Goal: Transaction & Acquisition: Purchase product/service

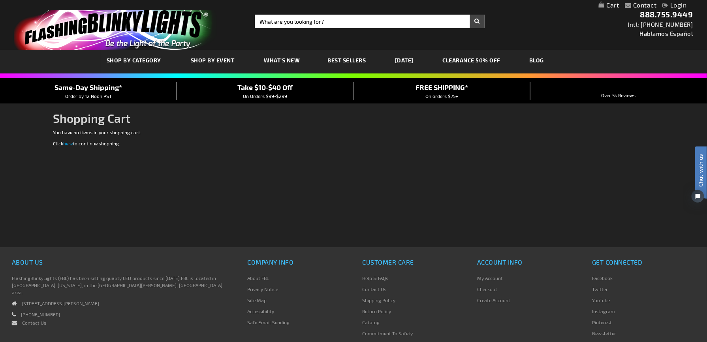
click at [493, 275] on link "My Account" at bounding box center [490, 278] width 26 height 6
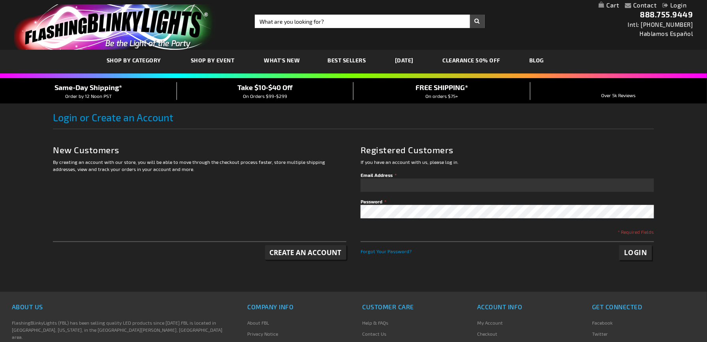
click at [398, 182] on input "Email Address" at bounding box center [507, 184] width 293 height 13
type input "bahamablooms@ho"
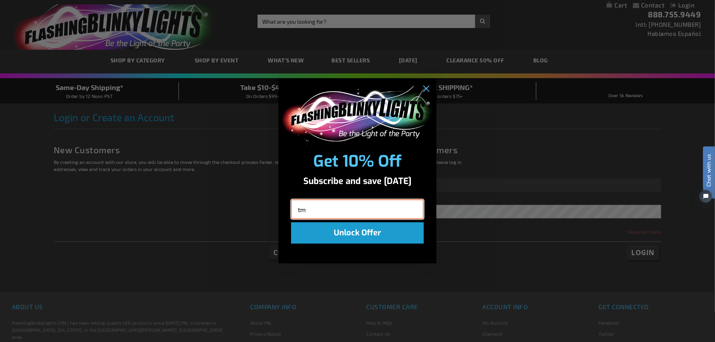
type input "t"
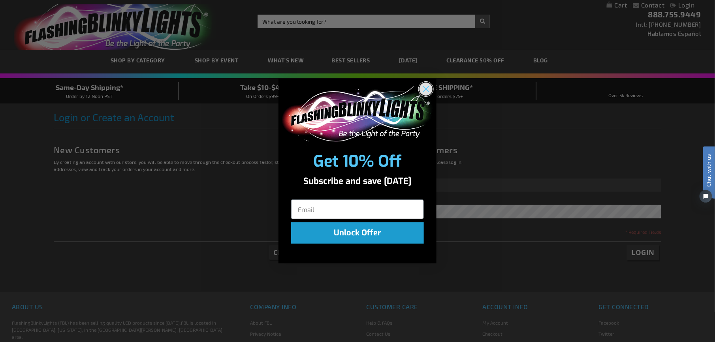
drag, startPoint x: 429, startPoint y: 88, endPoint x: 397, endPoint y: 126, distance: 49.6
click at [429, 88] on circle "Close dialog" at bounding box center [425, 88] width 13 height 13
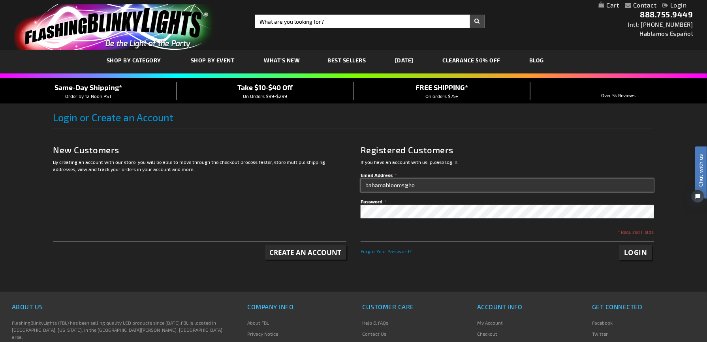
click at [422, 190] on input "bahamablooms@ho" at bounding box center [507, 184] width 293 height 13
type input "bahamablooms@hotmail.com"
click at [635, 253] on span "Login" at bounding box center [635, 252] width 23 height 9
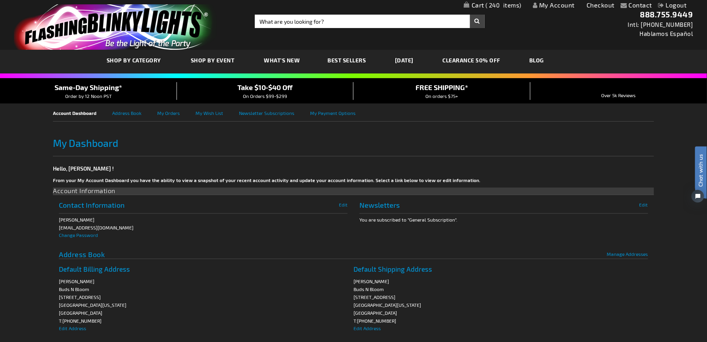
click at [500, 5] on span "240" at bounding box center [503, 5] width 36 height 7
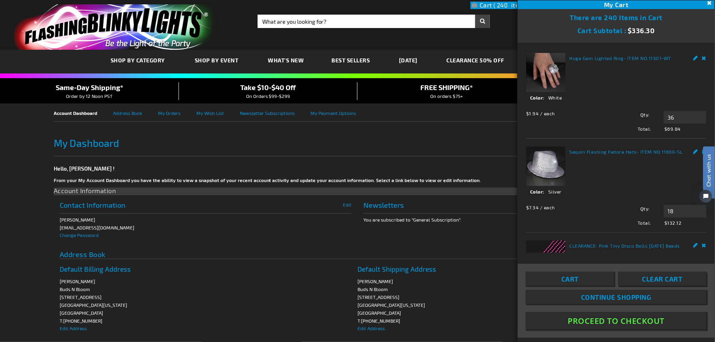
click at [617, 318] on button "Proceed To Checkout" at bounding box center [616, 321] width 181 height 18
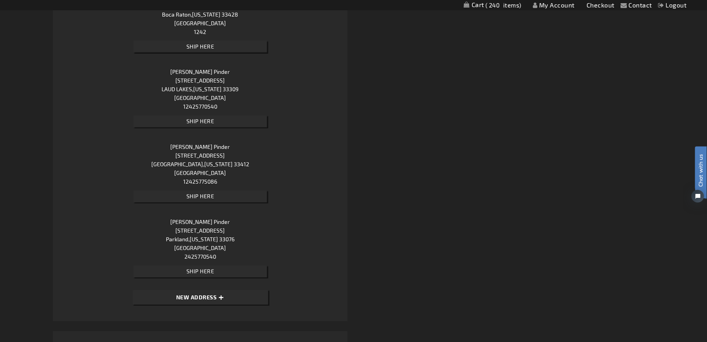
scroll to position [491, 0]
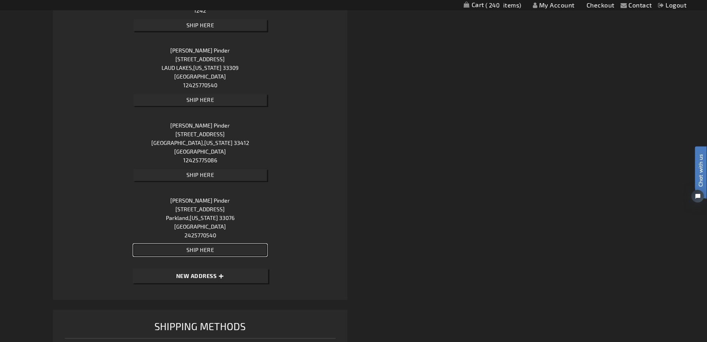
click at [233, 247] on button "Ship Here" at bounding box center [199, 250] width 133 height 12
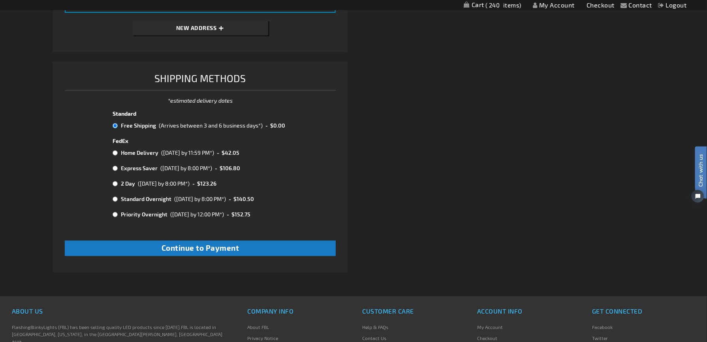
scroll to position [749, 0]
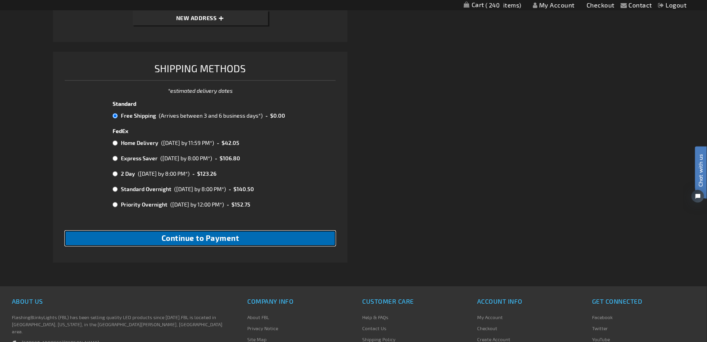
click at [283, 237] on button "Continue to Payment" at bounding box center [200, 238] width 271 height 15
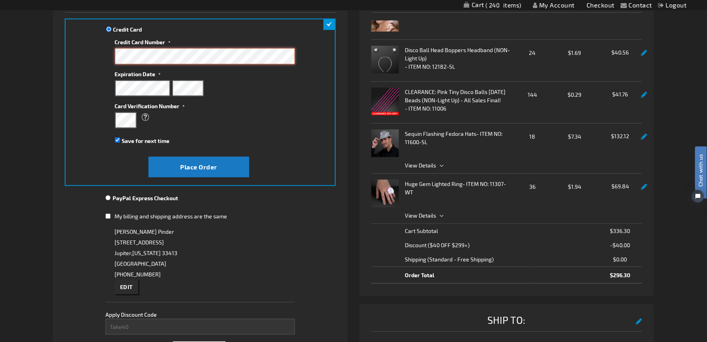
scroll to position [158, 0]
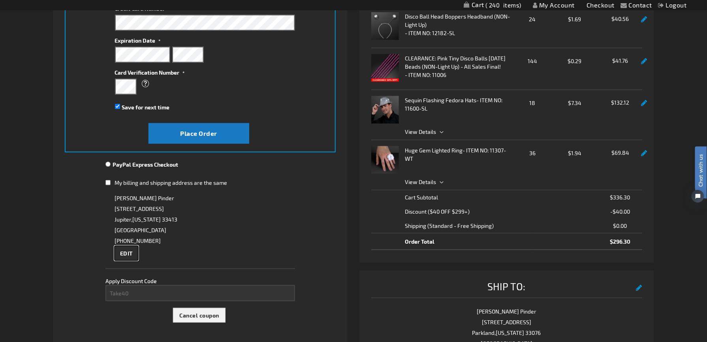
click at [131, 255] on span "Edit" at bounding box center [126, 253] width 13 height 7
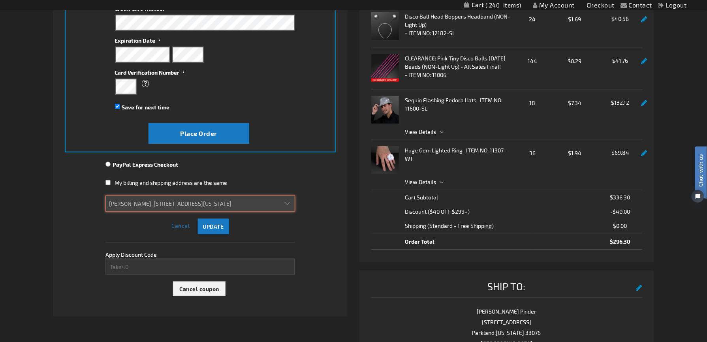
click at [286, 206] on select "[PERSON_NAME], [STREET_ADDRESS][US_STATE] [PERSON_NAME], [STREET_ADDRESS][US_ST…" at bounding box center [200, 203] width 190 height 16
select select
click at [105, 195] on select "[PERSON_NAME], [STREET_ADDRESS][US_STATE] [PERSON_NAME], [STREET_ADDRESS][US_ST…" at bounding box center [200, 203] width 190 height 16
click at [116, 105] on input "Save for next time" at bounding box center [117, 106] width 5 height 5
click at [115, 105] on input "Save for next time" at bounding box center [117, 106] width 5 height 5
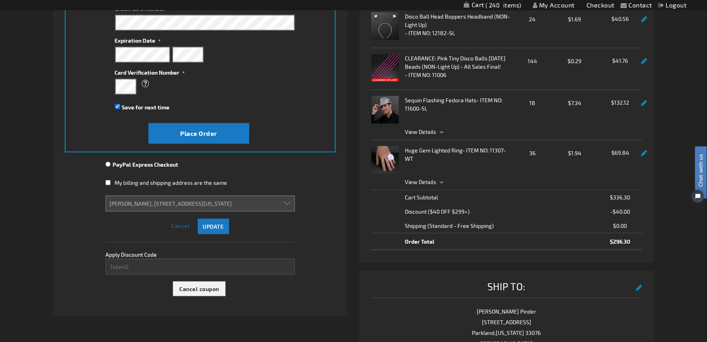
click at [116, 104] on input "Save for next time" at bounding box center [117, 106] width 5 height 5
checkbox input "false"
click at [201, 130] on span "Place Order" at bounding box center [198, 134] width 37 height 8
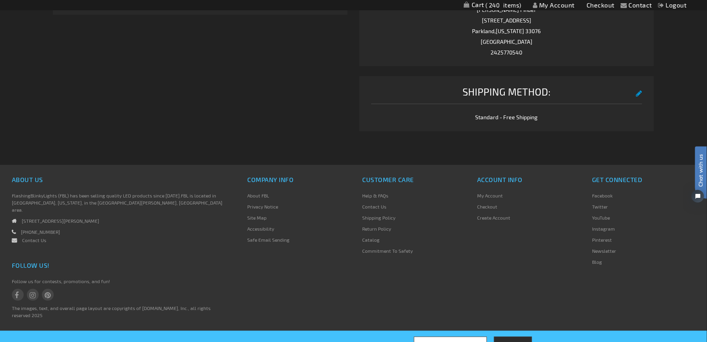
scroll to position [464, 0]
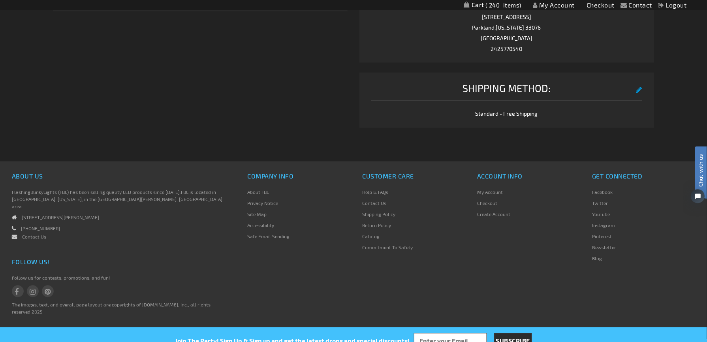
click at [695, 168] on span "Chat with us" at bounding box center [701, 170] width 12 height 32
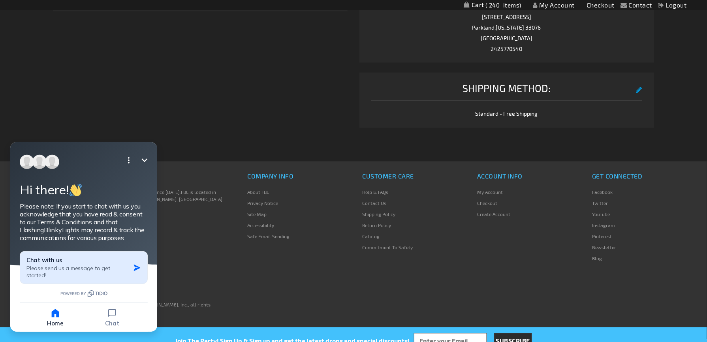
click at [134, 266] on icon "button" at bounding box center [137, 267] width 6 height 6
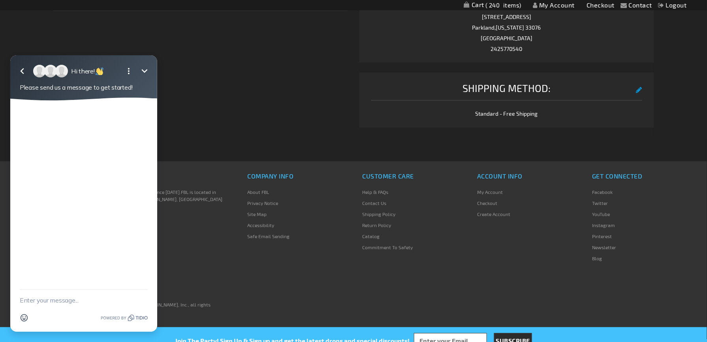
click at [74, 299] on textarea "New message" at bounding box center [84, 299] width 128 height 21
type textarea "Hi there"
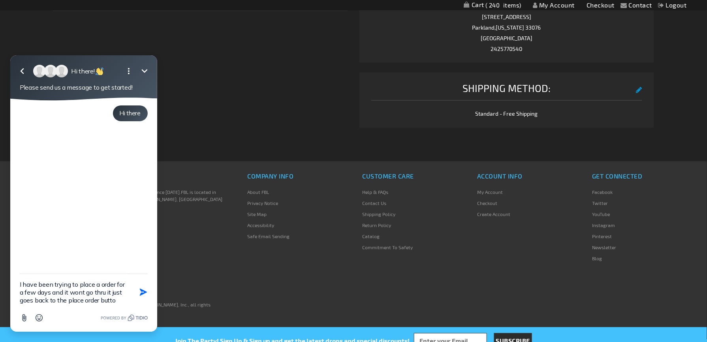
type textarea "I have been trying to place a order for a few days and it wont go thru it just …"
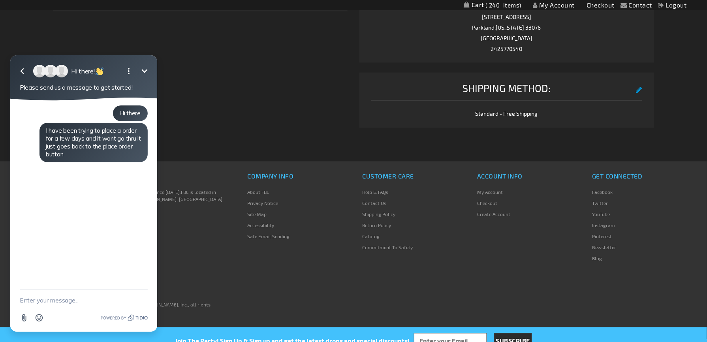
click at [57, 293] on textarea "New message" at bounding box center [84, 299] width 128 height 21
type textarea "hello"
click at [125, 71] on icon "Open options" at bounding box center [128, 70] width 9 height 9
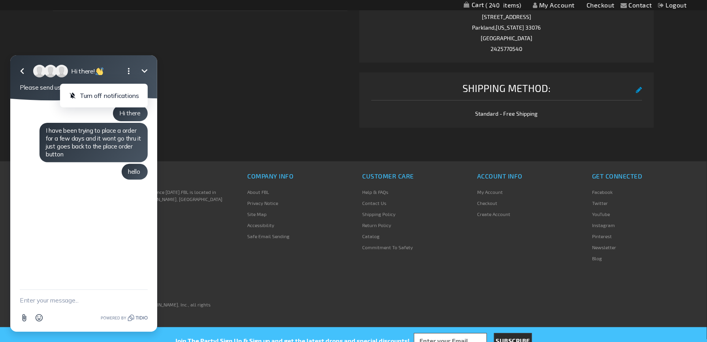
click at [125, 71] on icon "Close options" at bounding box center [128, 70] width 9 height 9
